Goal: Find specific page/section: Find specific page/section

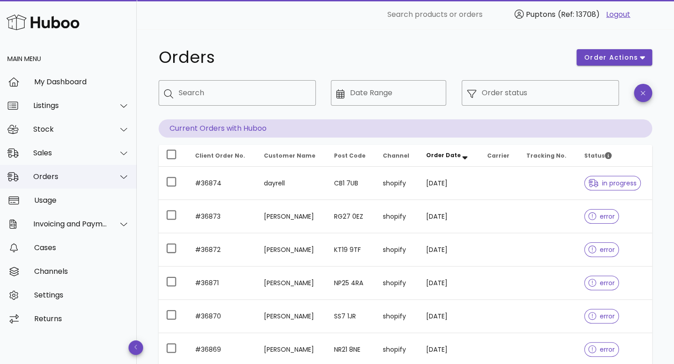
click at [80, 176] on div "Orders" at bounding box center [70, 176] width 74 height 9
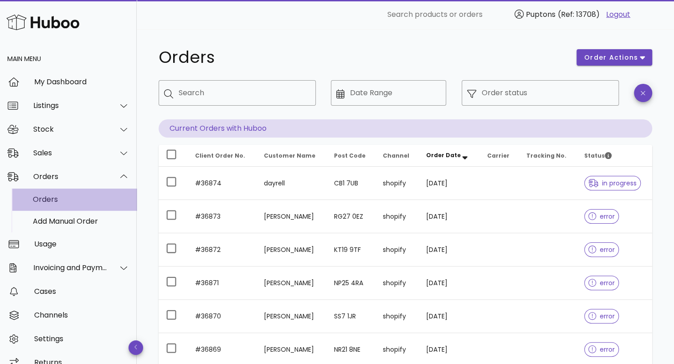
click at [63, 200] on div "Orders" at bounding box center [81, 199] width 97 height 9
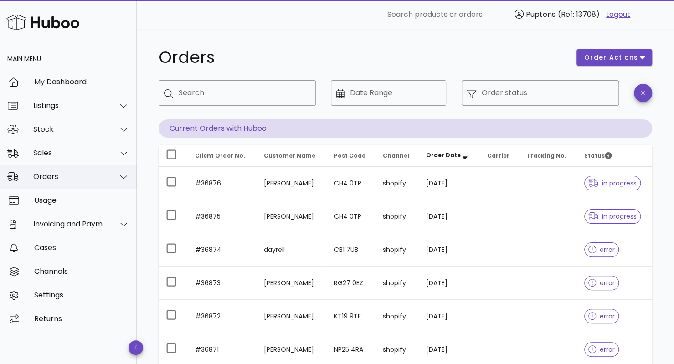
click at [58, 176] on div "Orders" at bounding box center [70, 176] width 74 height 9
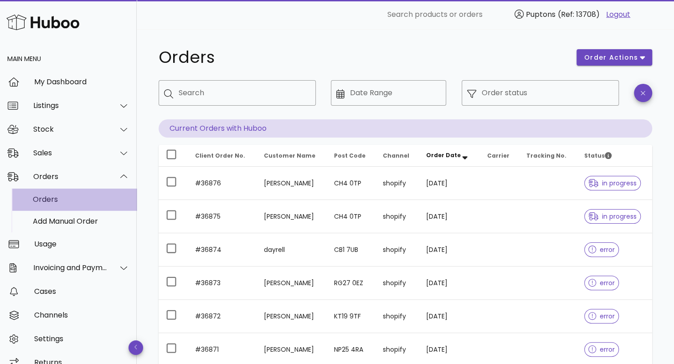
click at [61, 197] on div "Orders" at bounding box center [81, 199] width 97 height 9
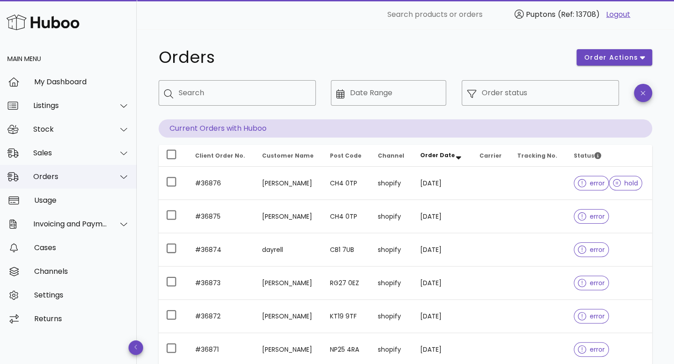
click at [82, 176] on div "Orders" at bounding box center [70, 176] width 74 height 9
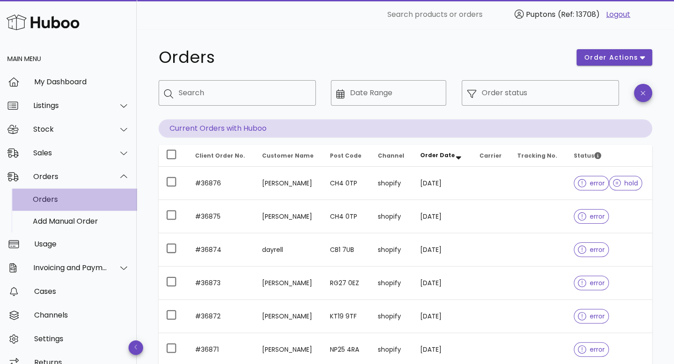
click at [65, 198] on div "Orders" at bounding box center [81, 199] width 97 height 9
